Goal: Task Accomplishment & Management: Use online tool/utility

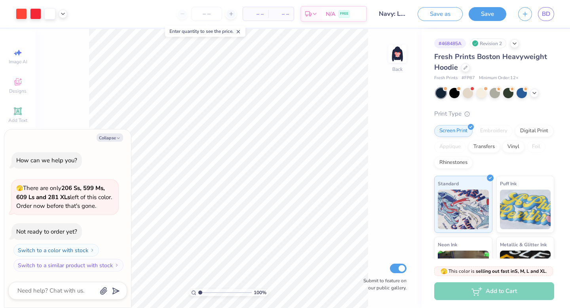
type textarea "x"
click at [529, 13] on button "button" at bounding box center [525, 13] width 14 height 14
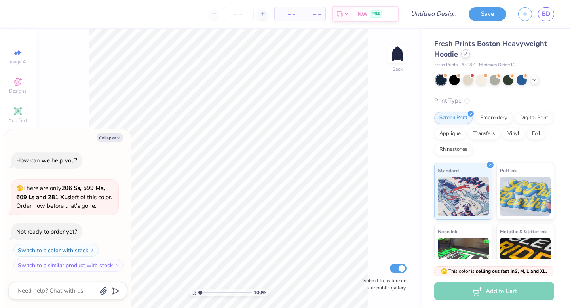
click at [465, 53] on icon at bounding box center [465, 53] width 3 height 3
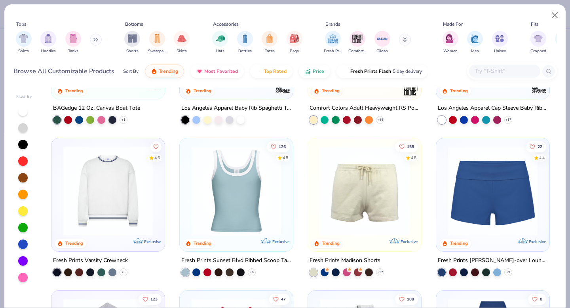
scroll to position [618, 0]
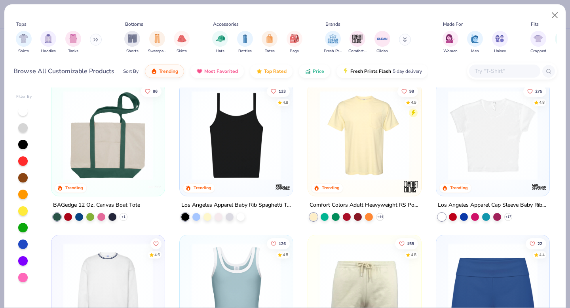
click at [97, 38] on icon at bounding box center [97, 39] width 1 height 3
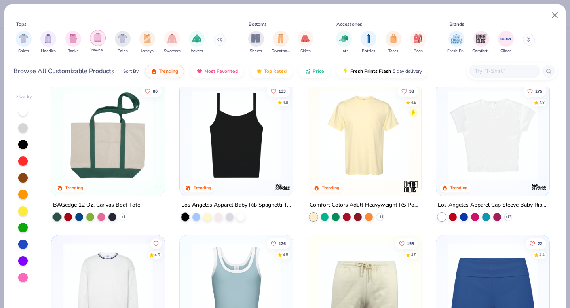
click at [95, 41] on img "filter for Crewnecks" at bounding box center [97, 37] width 9 height 9
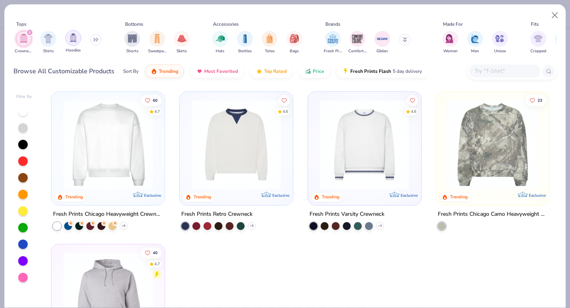
click at [70, 44] on div "filter for Hoodies" at bounding box center [73, 38] width 16 height 16
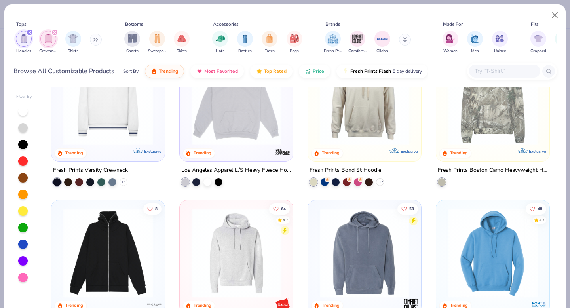
scroll to position [131, 0]
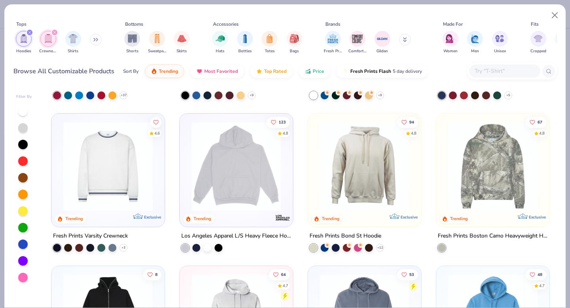
click at [496, 176] on img at bounding box center [492, 166] width 97 height 89
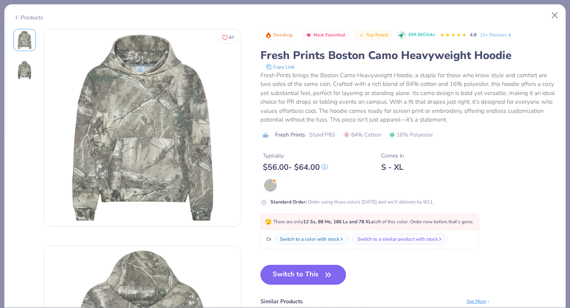
click at [300, 277] on button "Switch to This" at bounding box center [303, 275] width 86 height 20
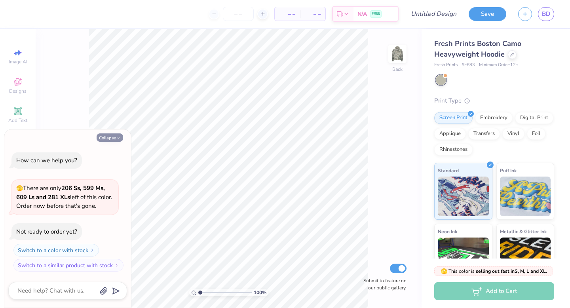
click at [107, 136] on button "Collapse" at bounding box center [110, 137] width 27 height 8
type textarea "x"
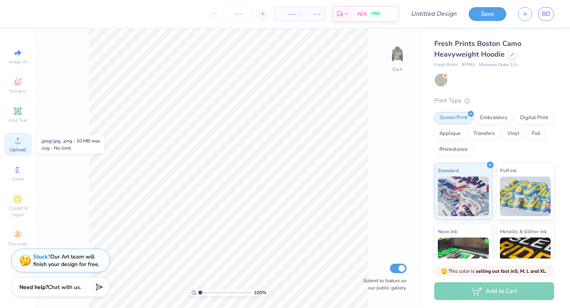
click at [14, 152] on span "Upload" at bounding box center [18, 149] width 16 height 6
click at [23, 144] on div "Upload" at bounding box center [18, 144] width 28 height 23
click at [19, 143] on circle at bounding box center [17, 143] width 4 height 4
click at [20, 143] on icon at bounding box center [18, 141] width 6 height 6
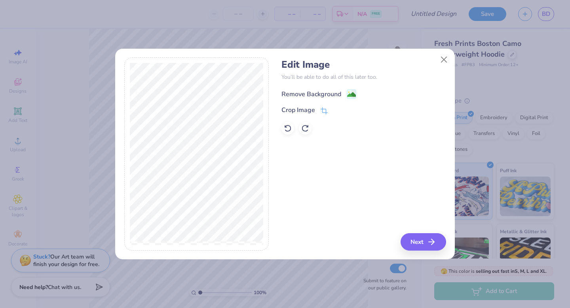
click at [321, 97] on div "Remove Background" at bounding box center [311, 94] width 60 height 10
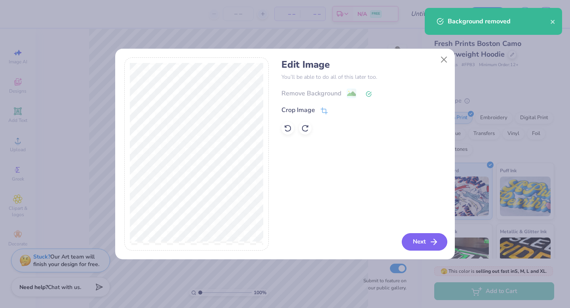
click at [427, 243] on button "Next" at bounding box center [425, 241] width 46 height 17
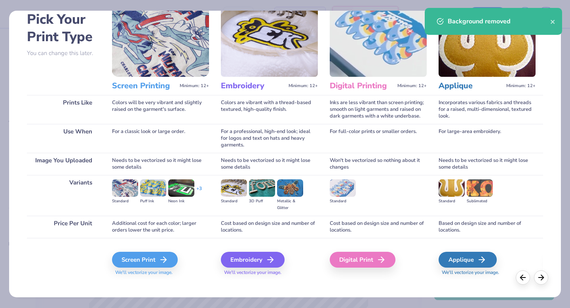
scroll to position [47, 0]
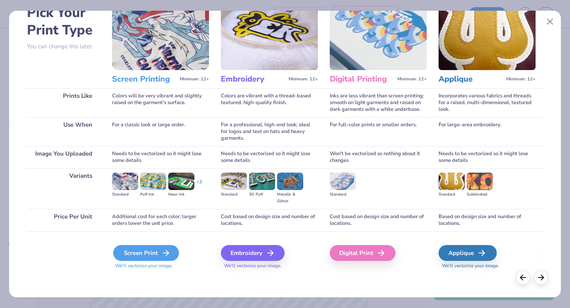
click at [150, 251] on div "Screen Print" at bounding box center [146, 253] width 66 height 16
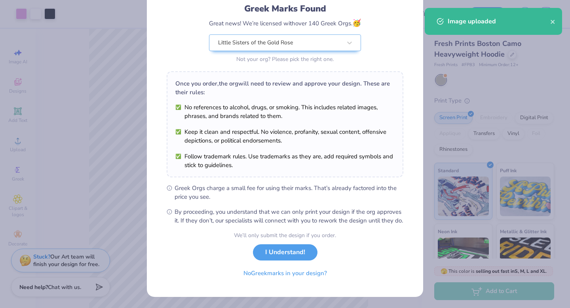
scroll to position [63, 0]
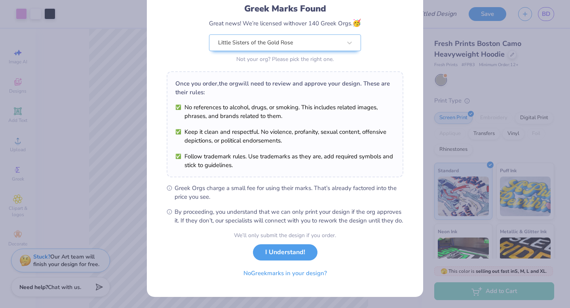
click at [287, 259] on button "I Understand!" at bounding box center [285, 252] width 65 height 16
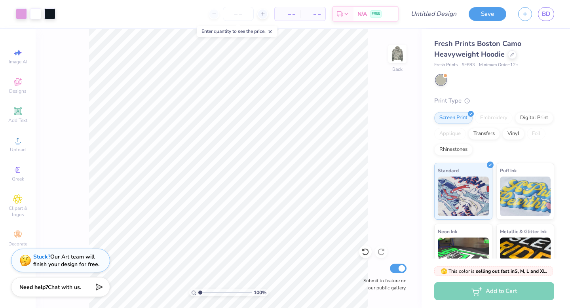
scroll to position [0, 0]
click at [233, 12] on input "number" at bounding box center [238, 14] width 31 height 14
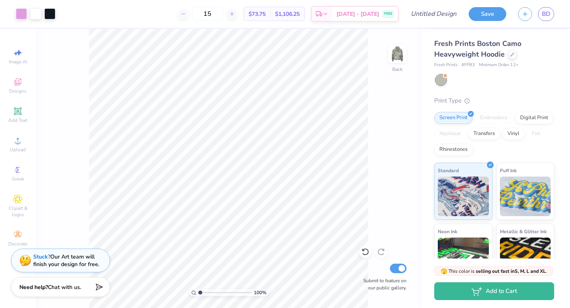
type input "1"
type input "5"
type input "1"
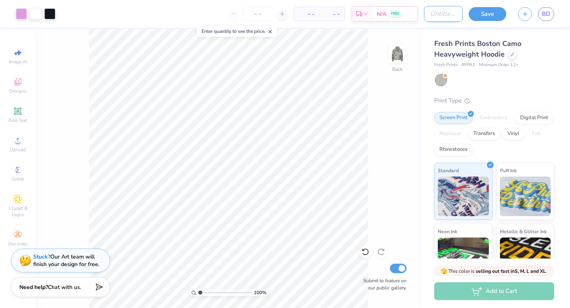
click at [449, 11] on input "Design Title" at bounding box center [443, 14] width 39 height 16
type input "camo and pink"
click at [492, 12] on button "Save" at bounding box center [488, 13] width 38 height 14
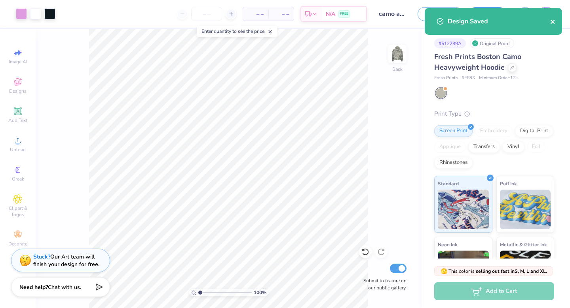
click at [552, 21] on icon "close" at bounding box center [553, 22] width 6 height 6
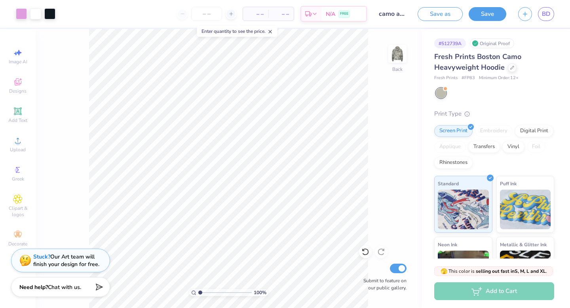
click at [523, 12] on icon "button" at bounding box center [525, 14] width 7 height 7
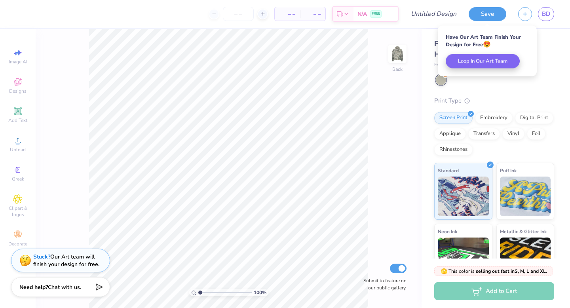
click at [496, 83] on div at bounding box center [495, 80] width 118 height 10
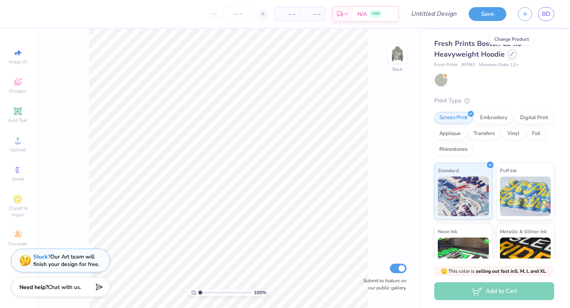
click at [511, 53] on icon at bounding box center [512, 54] width 4 height 4
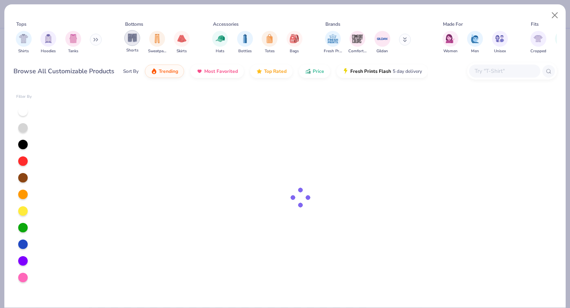
click at [132, 42] on img "filter for Shorts" at bounding box center [132, 37] width 9 height 9
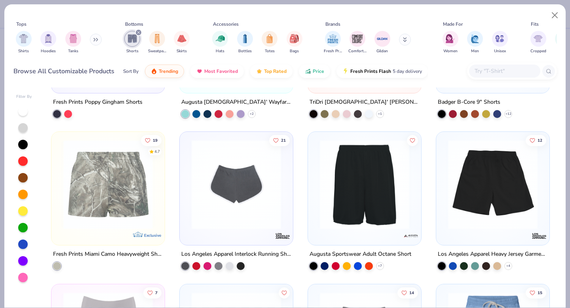
scroll to position [419, 0]
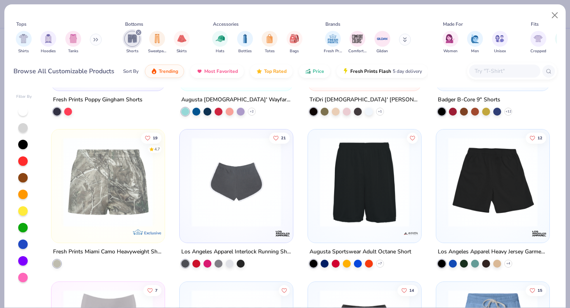
click at [127, 198] on img at bounding box center [107, 181] width 97 height 89
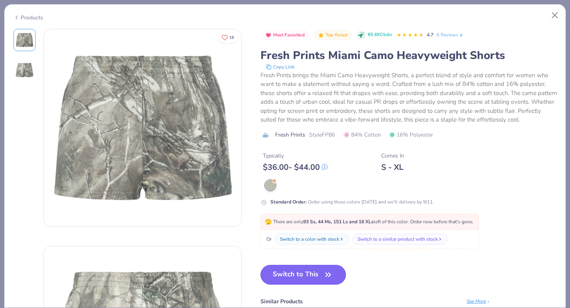
click at [307, 279] on button "Switch to This" at bounding box center [303, 275] width 86 height 20
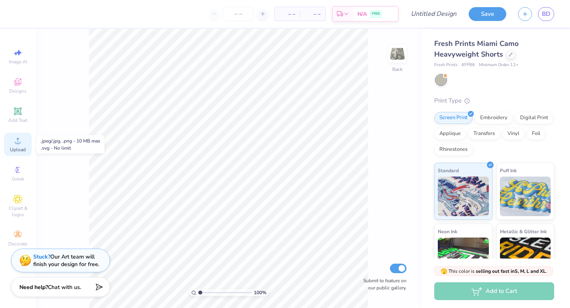
click at [19, 142] on circle at bounding box center [17, 143] width 4 height 4
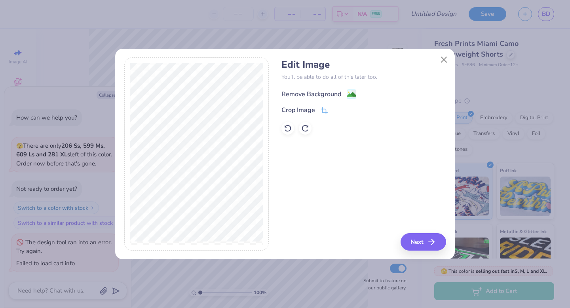
click at [327, 91] on div "Remove Background" at bounding box center [311, 94] width 60 height 10
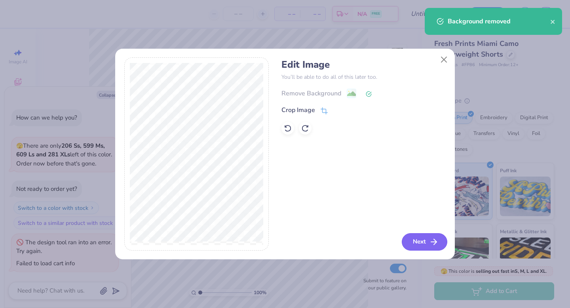
click at [423, 238] on button "Next" at bounding box center [425, 241] width 46 height 17
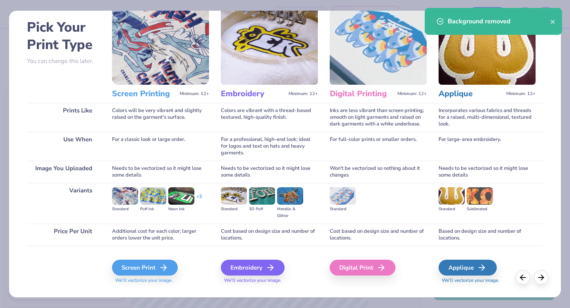
scroll to position [47, 0]
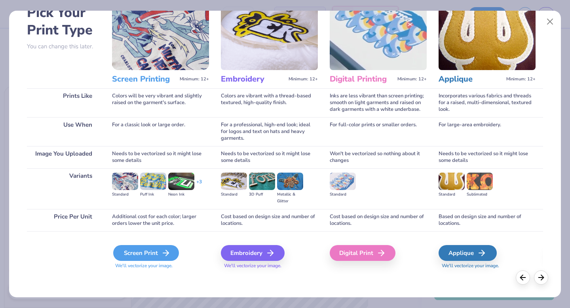
click at [153, 249] on div "Screen Print" at bounding box center [146, 253] width 66 height 16
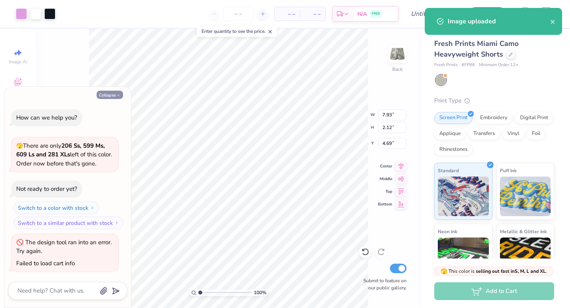
click at [115, 95] on button "Collapse" at bounding box center [110, 95] width 27 height 8
type textarea "x"
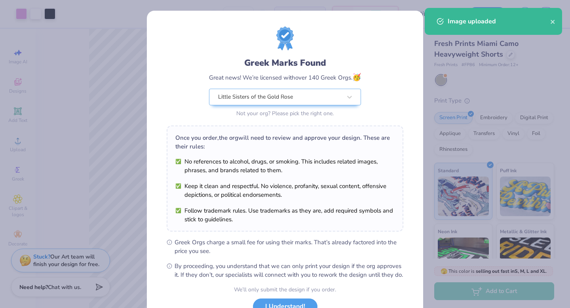
click at [181, 175] on ul "No references to alcohol, drugs, or smoking. This includes related images, phra…" at bounding box center [284, 190] width 219 height 67
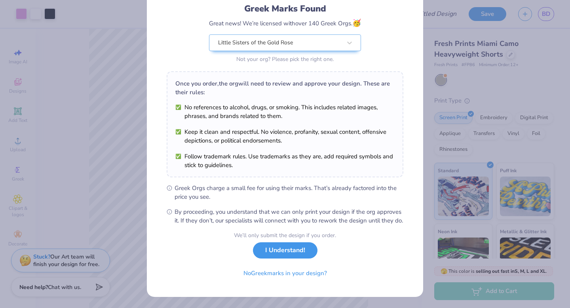
click at [287, 257] on button "I Understand!" at bounding box center [285, 250] width 65 height 16
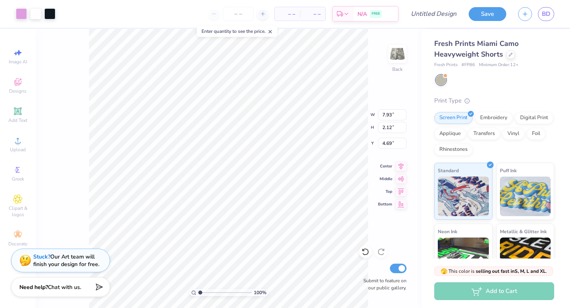
scroll to position [0, 0]
type input "5.46"
type input "1.46"
type input "0.96"
click at [375, 73] on div "100 % Back W 5.46 5.46 " H 1.46 1.46 " Y 0.96 0.96 " Center Middle Top Bottom S…" at bounding box center [229, 168] width 386 height 279
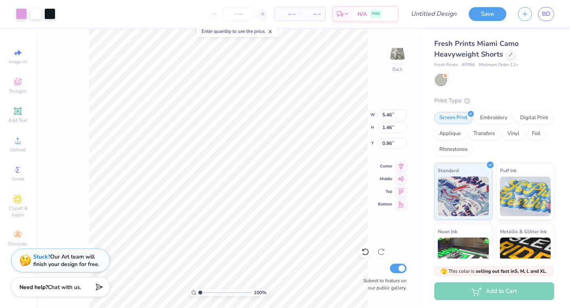
type input "6.13"
type input "1.64"
type input "0.95"
click at [403, 55] on img at bounding box center [398, 54] width 32 height 32
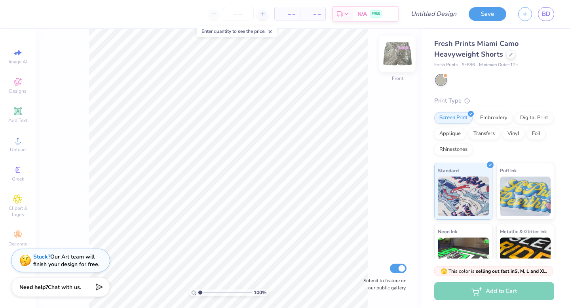
click at [399, 55] on img at bounding box center [398, 54] width 32 height 32
click at [406, 53] on img at bounding box center [398, 54] width 32 height 32
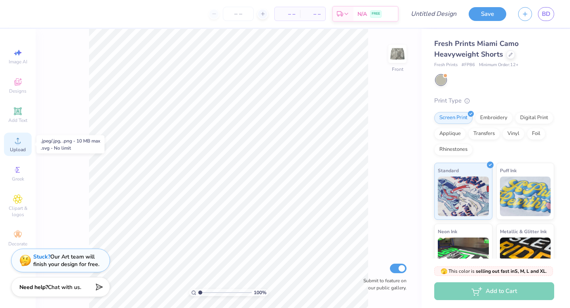
click at [8, 149] on div "Upload" at bounding box center [18, 144] width 28 height 23
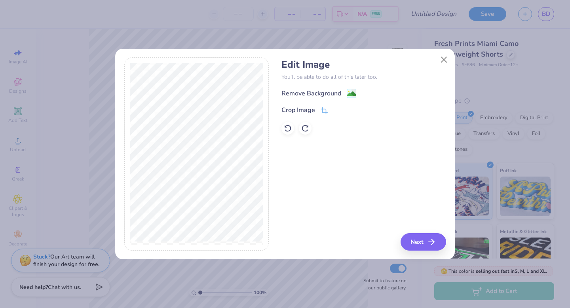
click at [326, 87] on div "Edit Image You’ll be able to do all of this later too. Remove Background Crop I…" at bounding box center [363, 97] width 164 height 76
click at [327, 93] on div "Remove Background" at bounding box center [311, 94] width 60 height 10
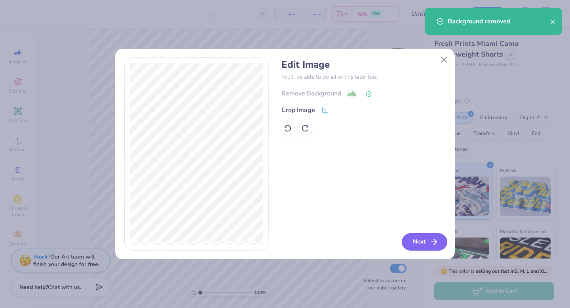
click at [422, 234] on button "Next" at bounding box center [425, 241] width 46 height 17
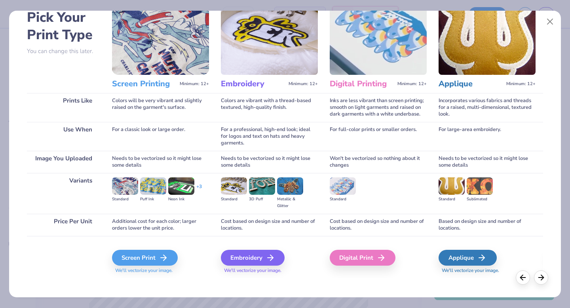
scroll to position [45, 0]
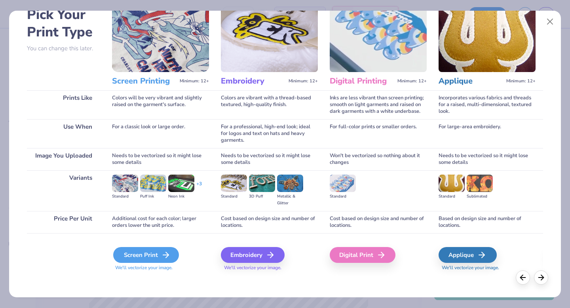
click at [154, 259] on div "Screen Print" at bounding box center [146, 255] width 66 height 16
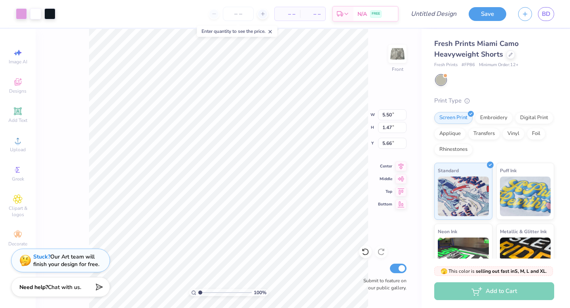
type input "5.50"
type input "1.47"
type input "1.08"
click at [456, 16] on input "Design Title" at bounding box center [443, 14] width 39 height 16
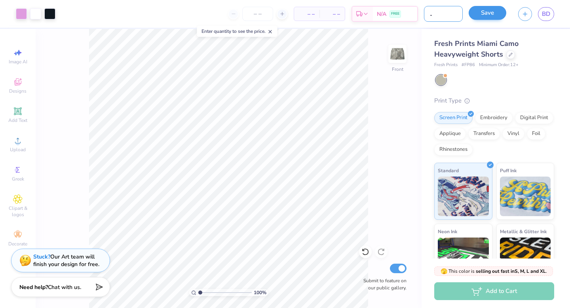
scroll to position [0, 24]
type input "camp pink shorts"
click at [483, 15] on button "Save" at bounding box center [488, 13] width 38 height 14
click at [273, 32] on icon at bounding box center [271, 32] width 6 height 6
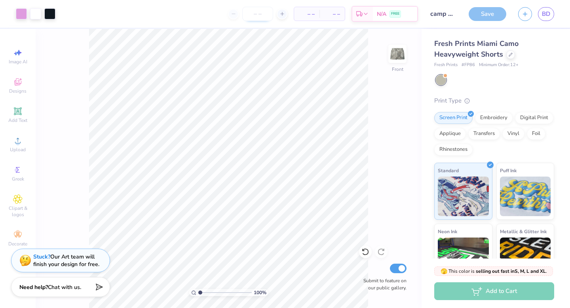
click at [267, 15] on input "number" at bounding box center [257, 14] width 31 height 14
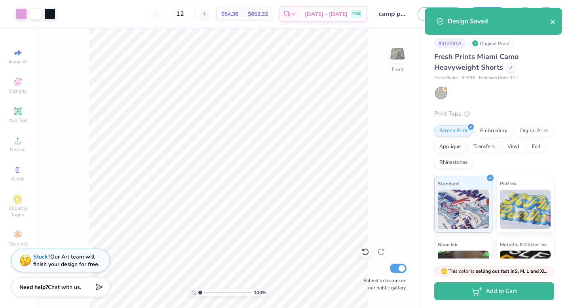
click at [554, 21] on icon "close" at bounding box center [553, 22] width 6 height 6
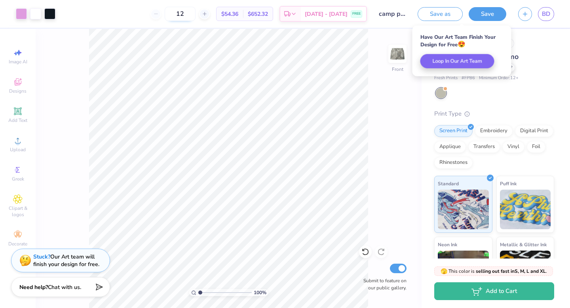
click at [196, 13] on input "12" at bounding box center [180, 14] width 31 height 14
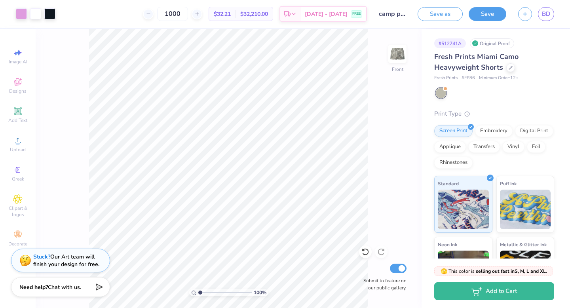
type input "1000"
click at [551, 16] on link "BD" at bounding box center [546, 14] width 16 height 14
